Goal: Book appointment/travel/reservation

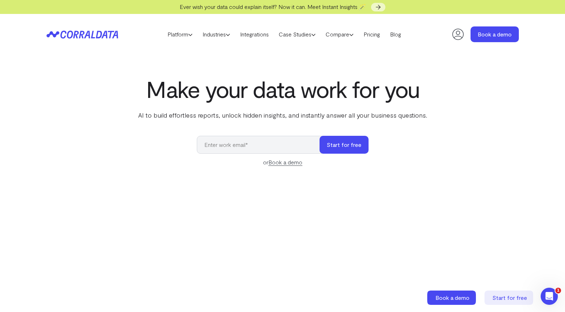
click at [276, 162] on link "Book a demo" at bounding box center [285, 162] width 34 height 7
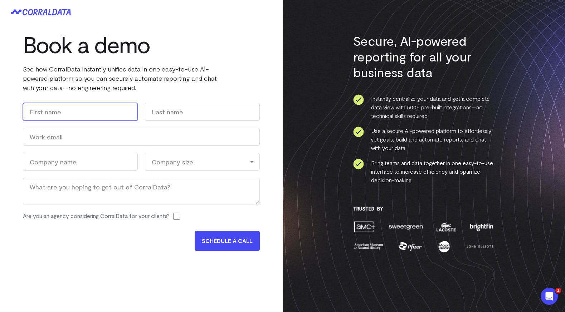
click at [108, 119] on input "First" at bounding box center [80, 112] width 115 height 18
type input "[PERSON_NAME]"
type input "Khaled"
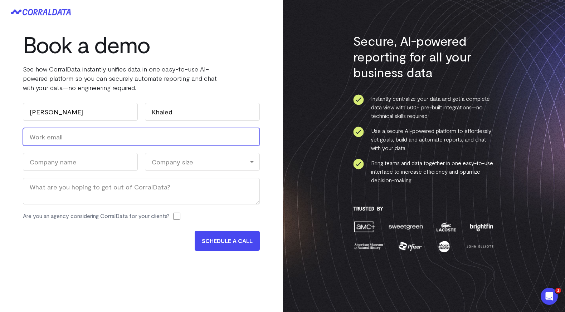
type input "[EMAIL_ADDRESS][DOMAIN_NAME]"
click at [98, 139] on input "[EMAIL_ADDRESS][DOMAIN_NAME]" at bounding box center [141, 137] width 237 height 18
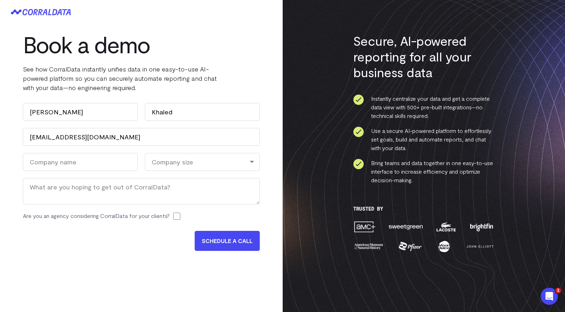
click at [91, 258] on div "Book a demo See how CorralData instantly unifies data in one easy-to-use AI-pow…" at bounding box center [141, 144] width 283 height 241
click at [169, 157] on div "Company size" at bounding box center [202, 162] width 115 height 18
click at [93, 235] on div "SCHEDULE A CALL" at bounding box center [141, 239] width 237 height 24
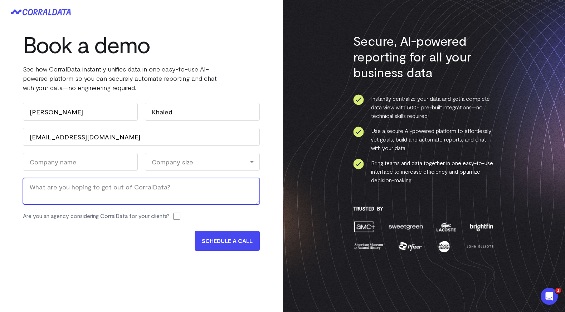
click at [128, 186] on textarea "Message" at bounding box center [141, 191] width 237 height 26
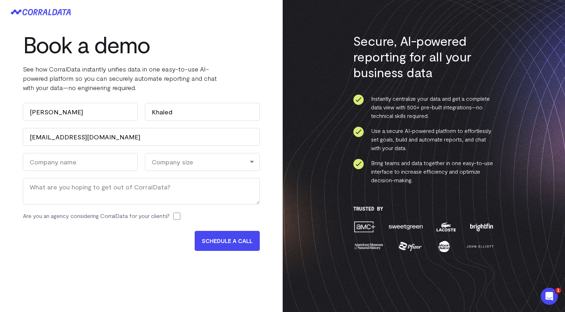
click at [107, 247] on div "SCHEDULE A CALL" at bounding box center [141, 239] width 237 height 24
